Goal: Task Accomplishment & Management: Manage account settings

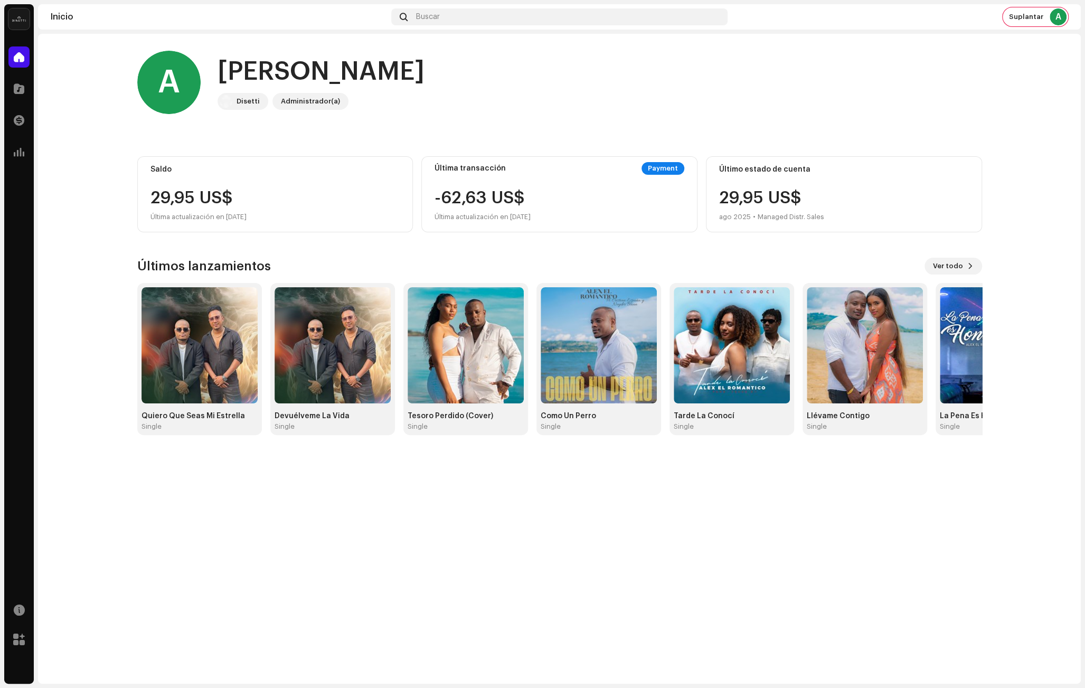
click at [18, 21] on img at bounding box center [18, 18] width 21 height 21
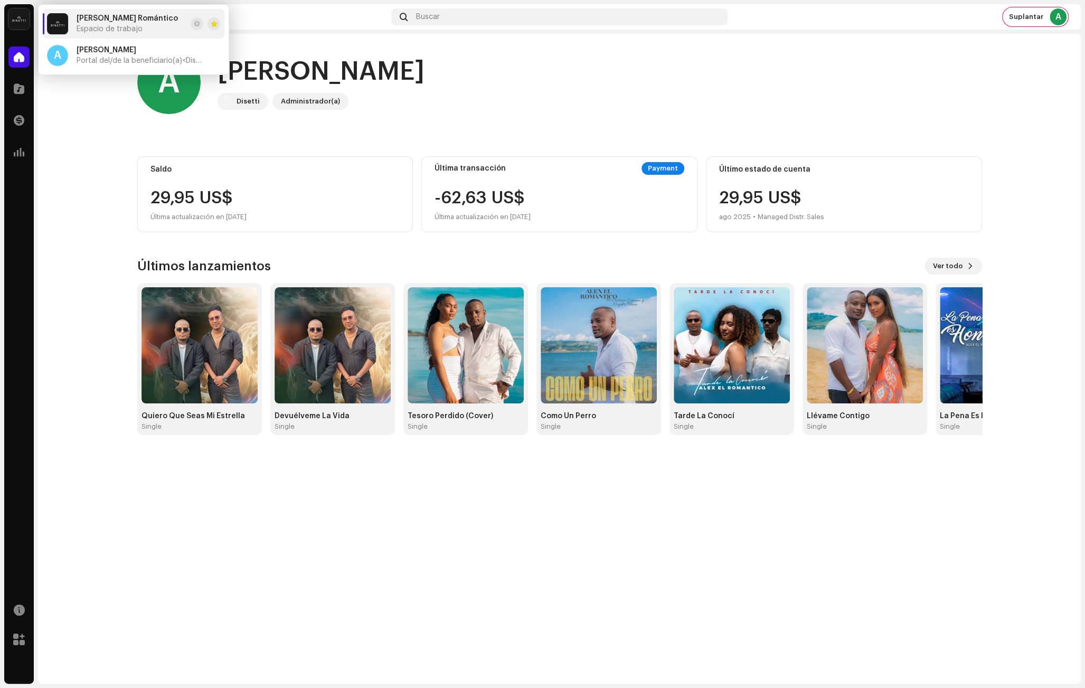
click at [589, 84] on div "A Hola, , [PERSON_NAME] Administrador(a)" at bounding box center [559, 82] width 845 height 63
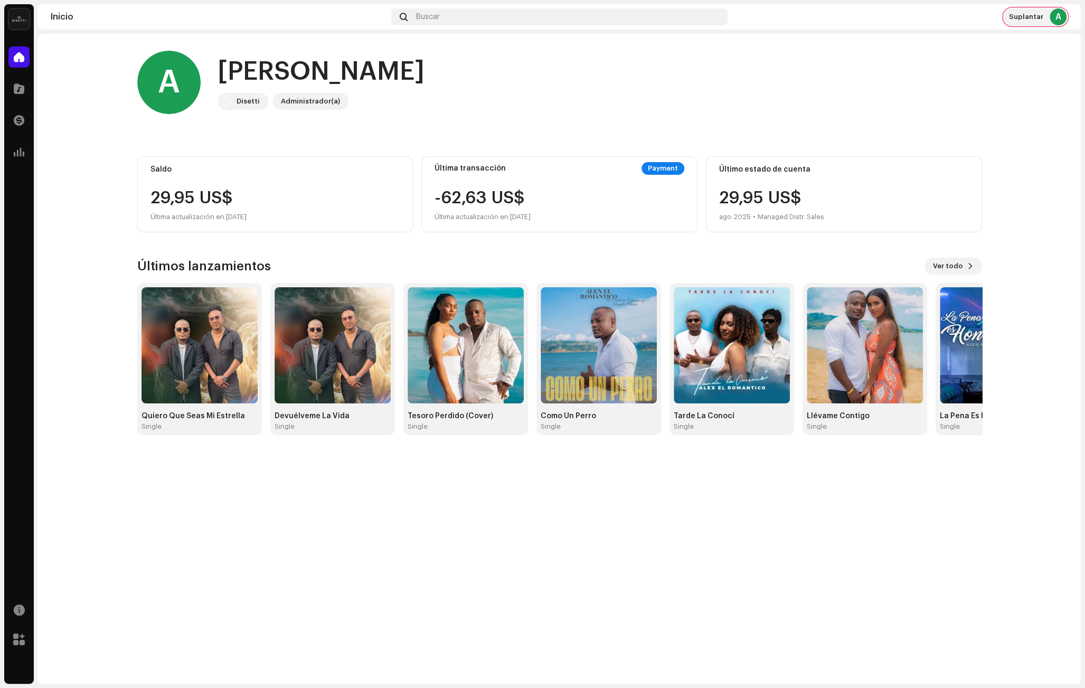
click at [1040, 23] on div "Suplantar A" at bounding box center [1034, 16] width 65 height 19
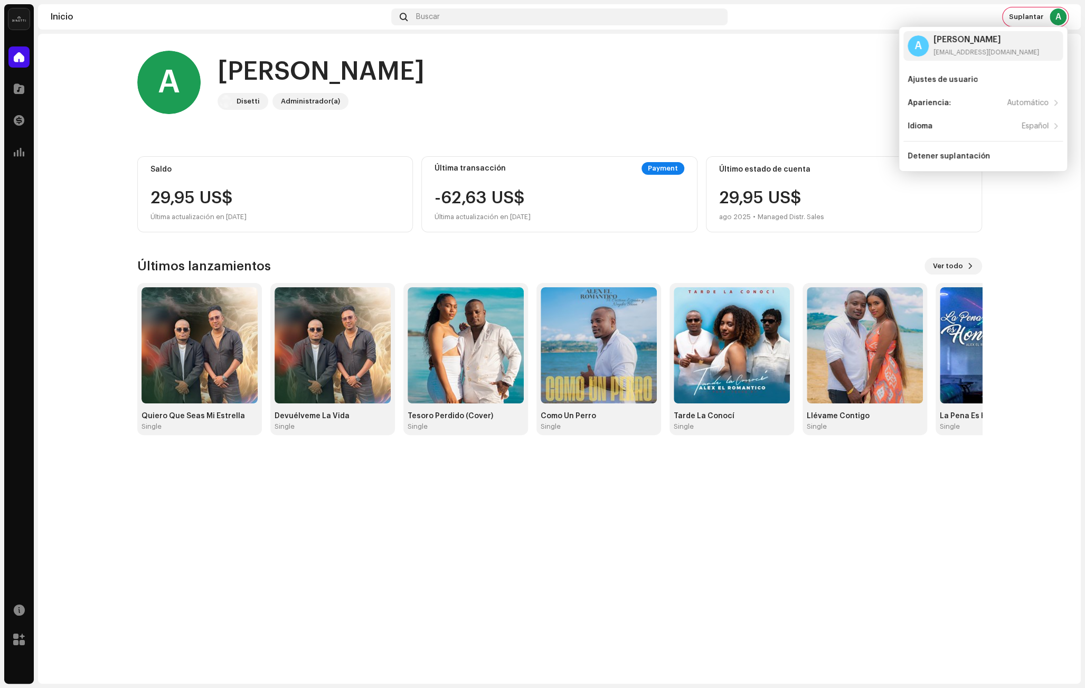
click at [10, 15] on img at bounding box center [18, 18] width 21 height 21
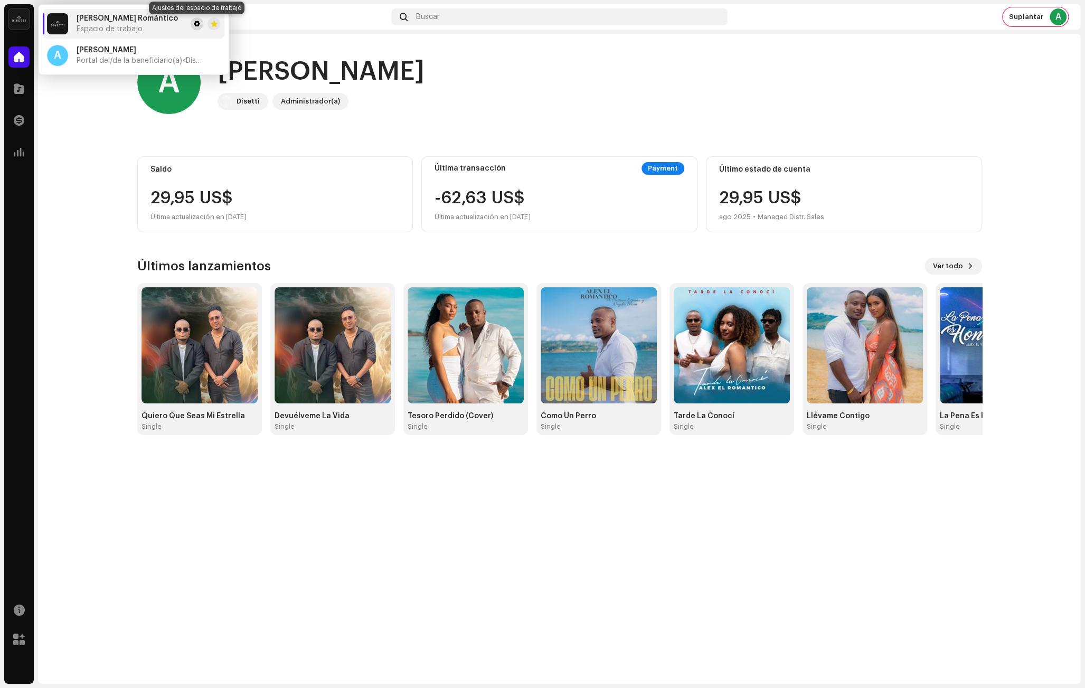
click at [193, 23] on button at bounding box center [197, 23] width 13 height 13
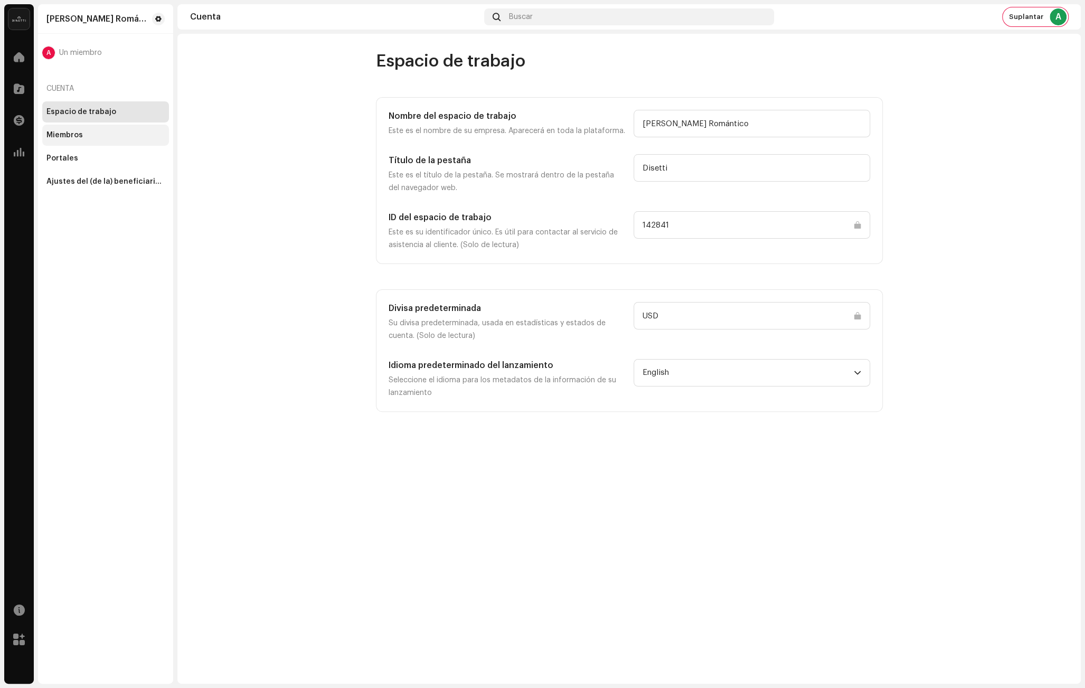
click at [109, 137] on div "Miembros" at bounding box center [105, 135] width 118 height 8
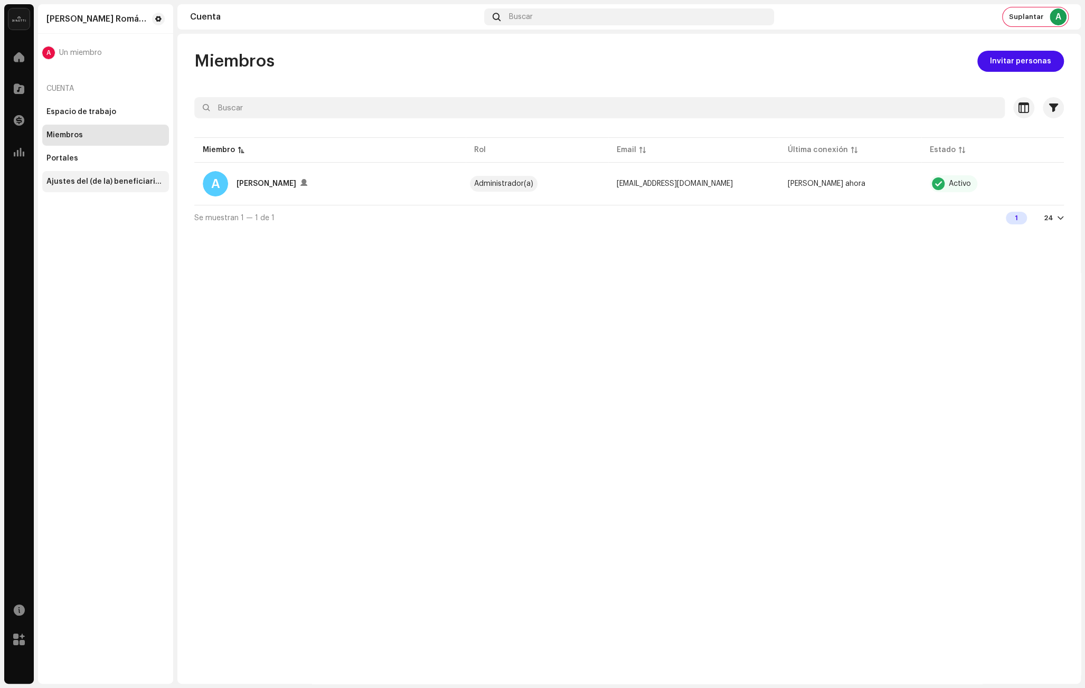
click at [143, 178] on div "Ajustes del (de la) beneficiario(a)" at bounding box center [105, 181] width 118 height 8
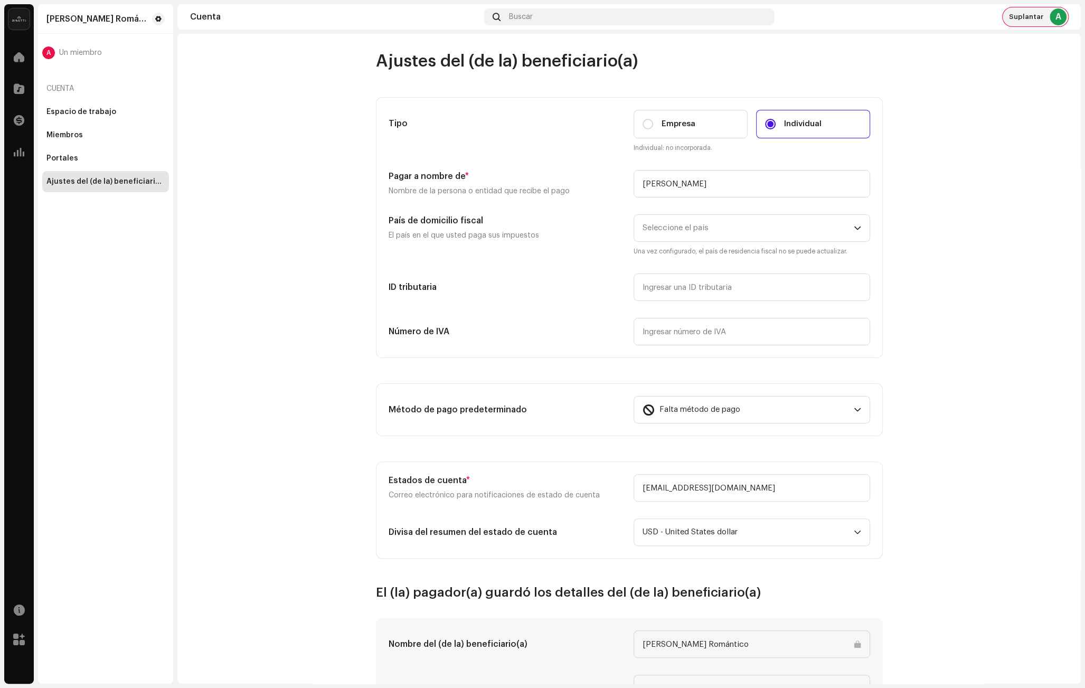
click at [1023, 19] on span "Suplantar" at bounding box center [1026, 17] width 34 height 8
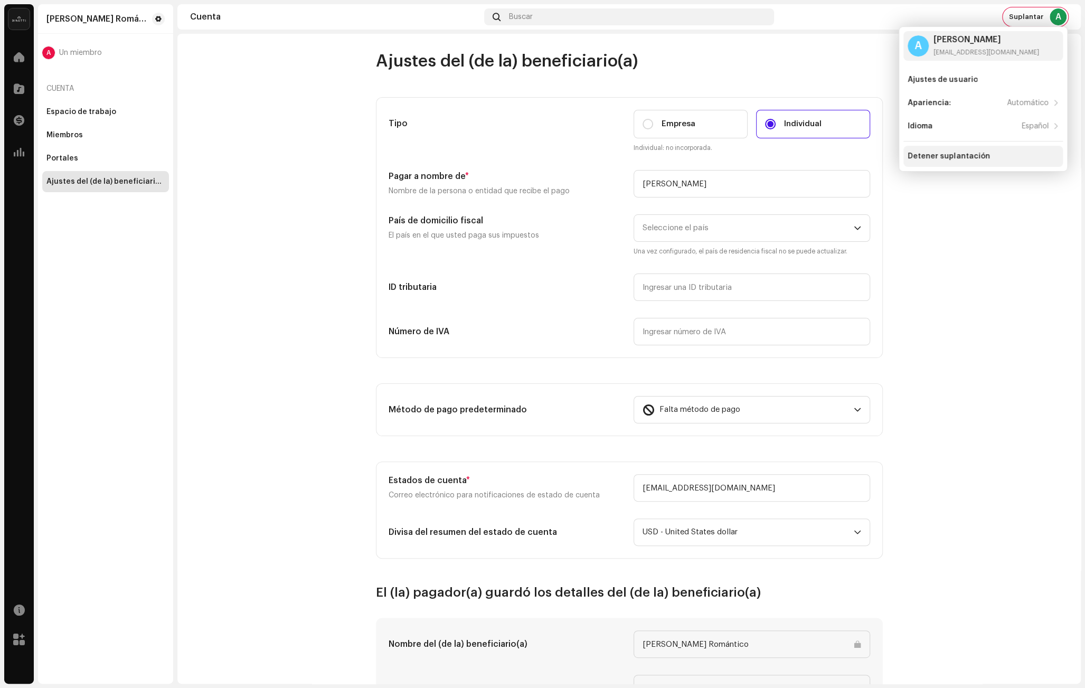
click at [965, 155] on div "Detener suplantación" at bounding box center [948, 156] width 82 height 8
